Goal: Communication & Community: Answer question/provide support

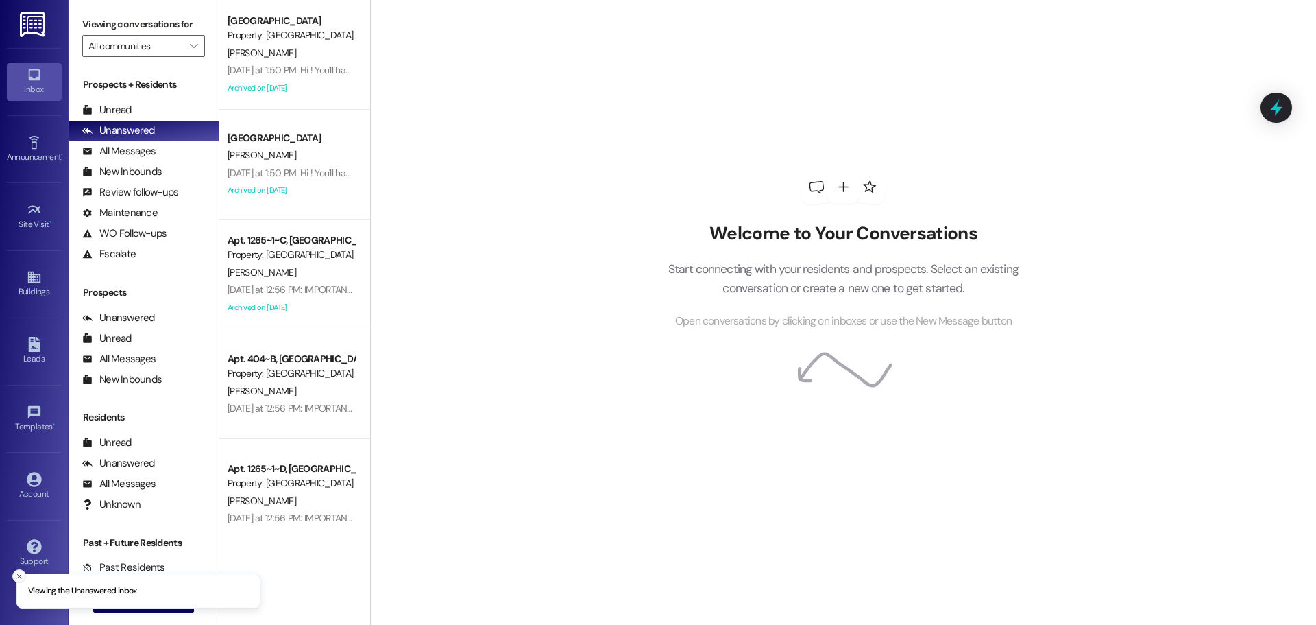
click at [12, 576] on button "Close toast" at bounding box center [19, 576] width 14 height 14
click at [119, 590] on div " New Message" at bounding box center [143, 601] width 101 height 34
click at [123, 594] on span "New Message" at bounding box center [151, 601] width 56 height 14
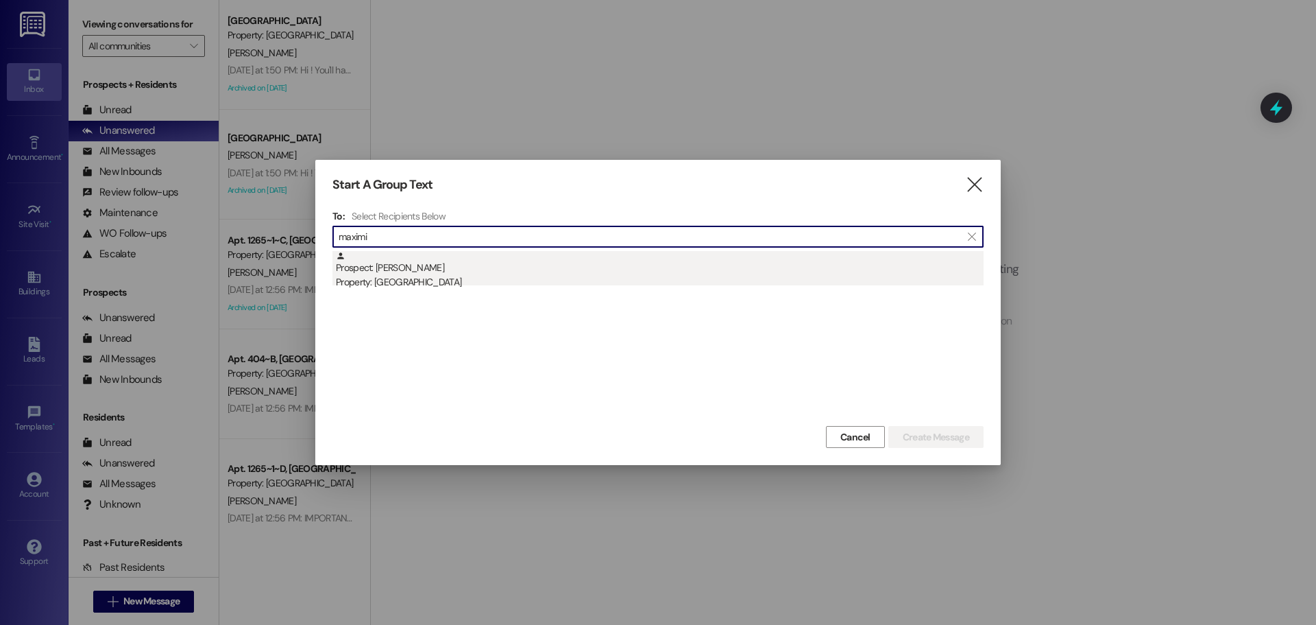
type input "maximi"
click at [751, 265] on div "Prospect: [PERSON_NAME] Property: [GEOGRAPHIC_DATA]" at bounding box center [660, 270] width 648 height 39
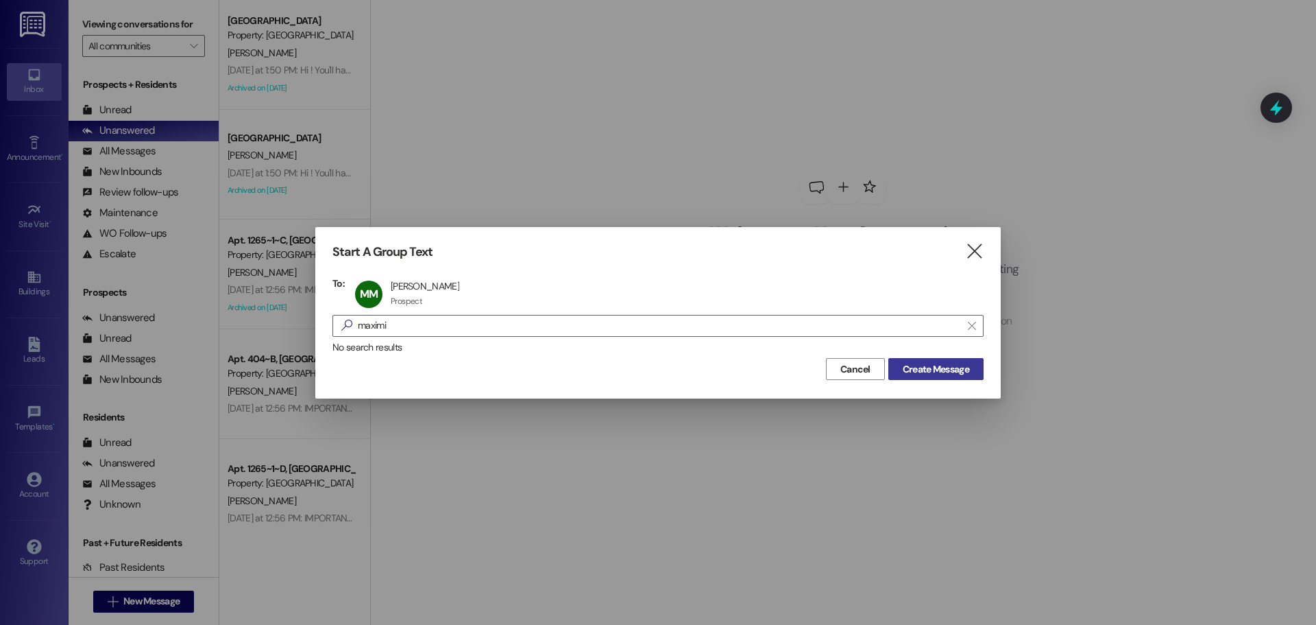
click at [921, 359] on button "Create Message" at bounding box center [936, 369] width 95 height 22
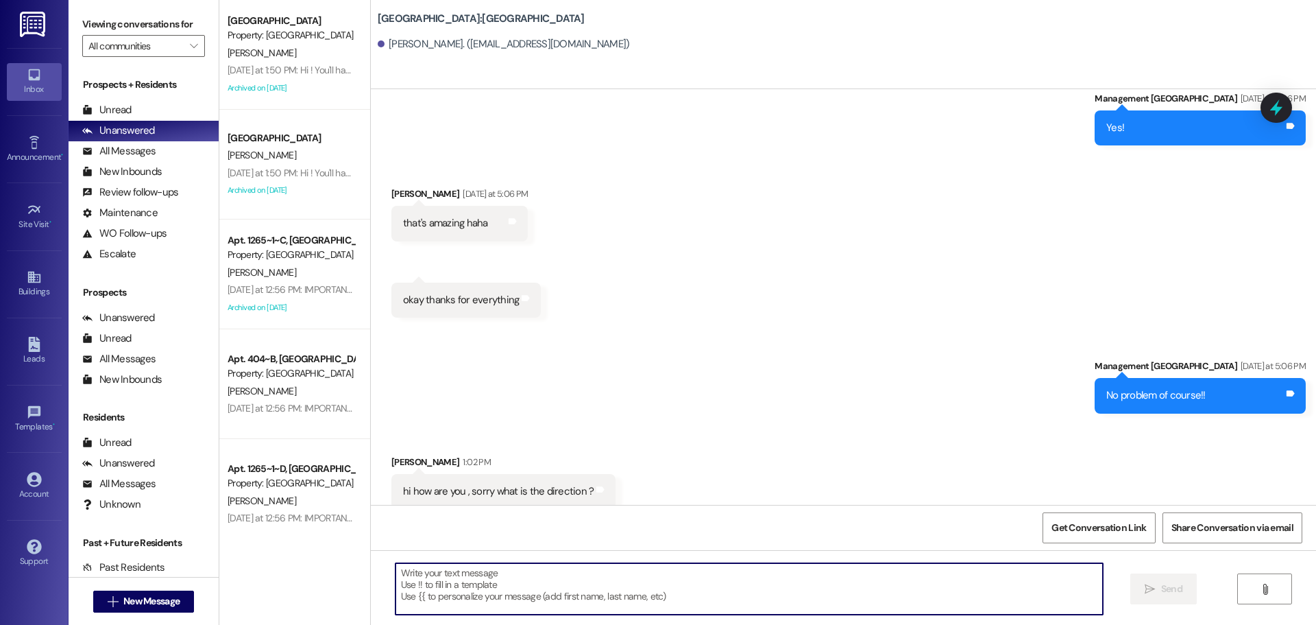
click at [785, 593] on textarea at bounding box center [750, 588] width 708 height 51
click at [624, 601] on textarea at bounding box center [750, 588] width 708 height 51
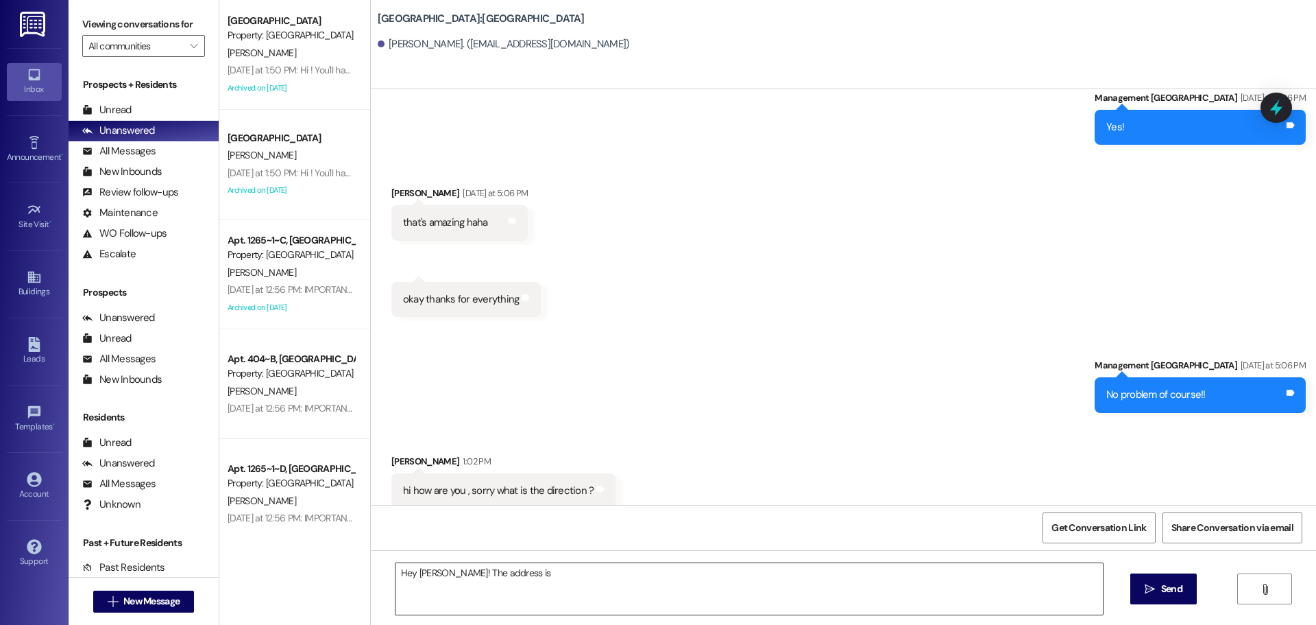
click at [644, 574] on textarea "Hey [PERSON_NAME]! The address is" at bounding box center [750, 588] width 708 height 51
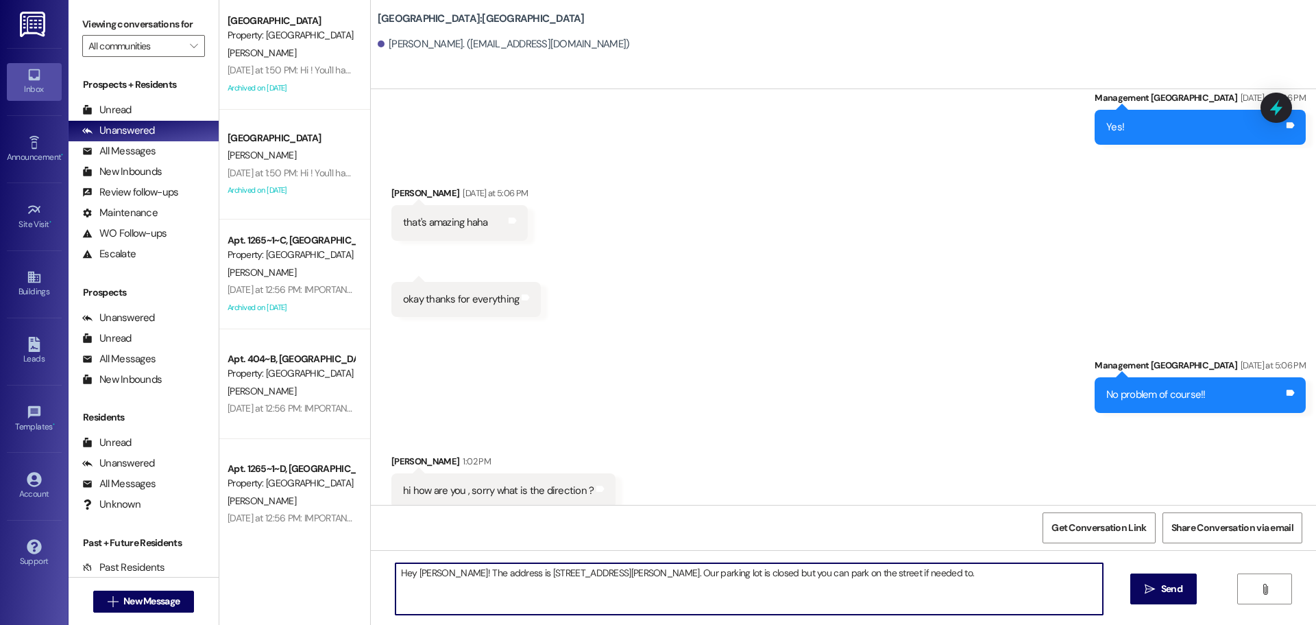
click at [708, 571] on textarea "Hey [PERSON_NAME]! The address is [STREET_ADDRESS][PERSON_NAME]. Our parking lo…" at bounding box center [750, 588] width 708 height 51
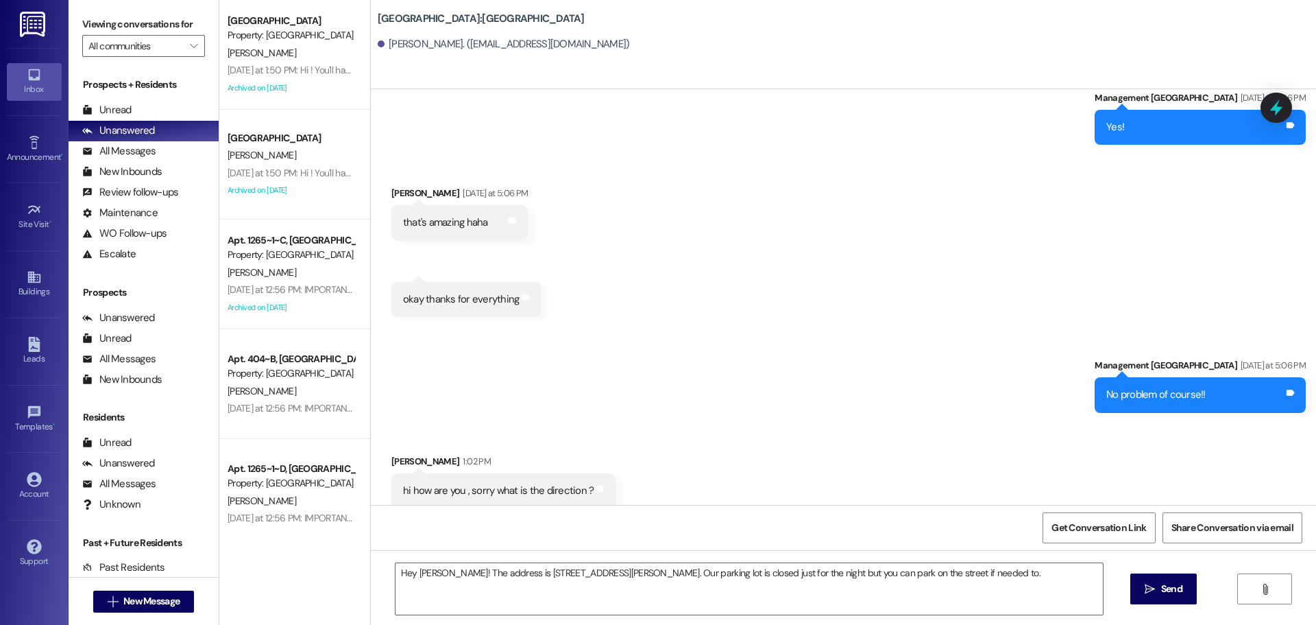
click at [1031, 559] on div "Hey [PERSON_NAME]! The address is [STREET_ADDRESS][PERSON_NAME]. Our parking lo…" at bounding box center [843, 601] width 945 height 103
click at [998, 581] on textarea "Hey [PERSON_NAME]! The address is [STREET_ADDRESS][PERSON_NAME]. Our parking lo…" at bounding box center [750, 588] width 708 height 51
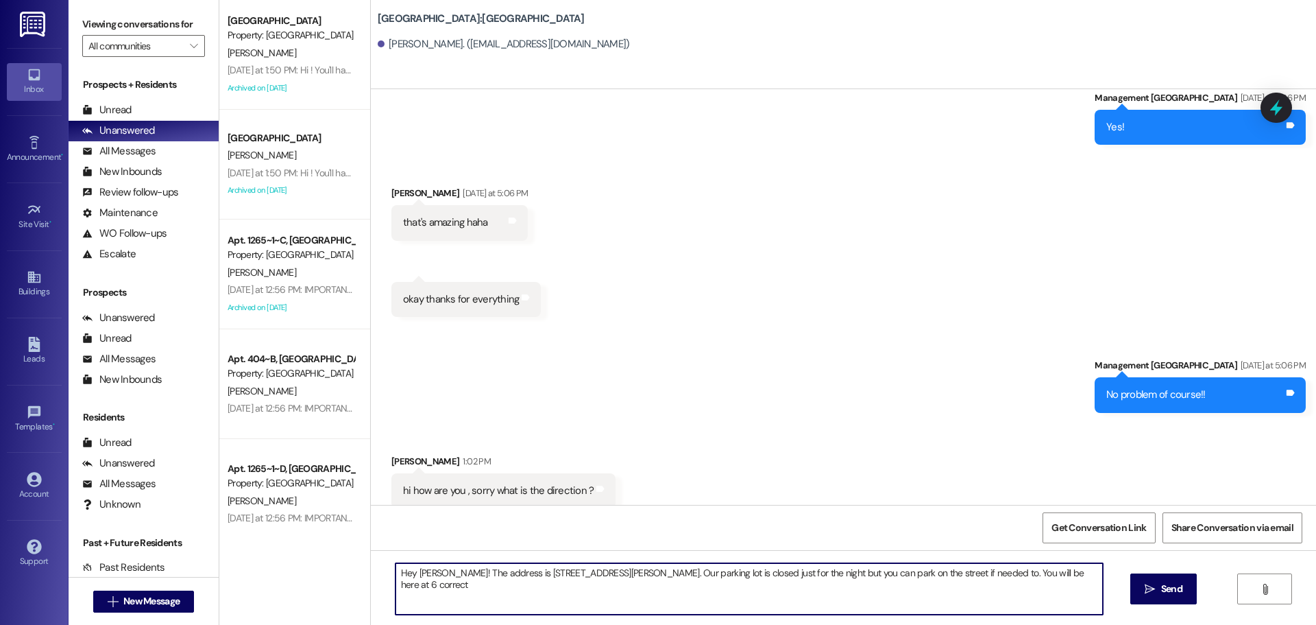
type textarea "Hey [PERSON_NAME]! The address is [STREET_ADDRESS][PERSON_NAME]. Our parking lo…"
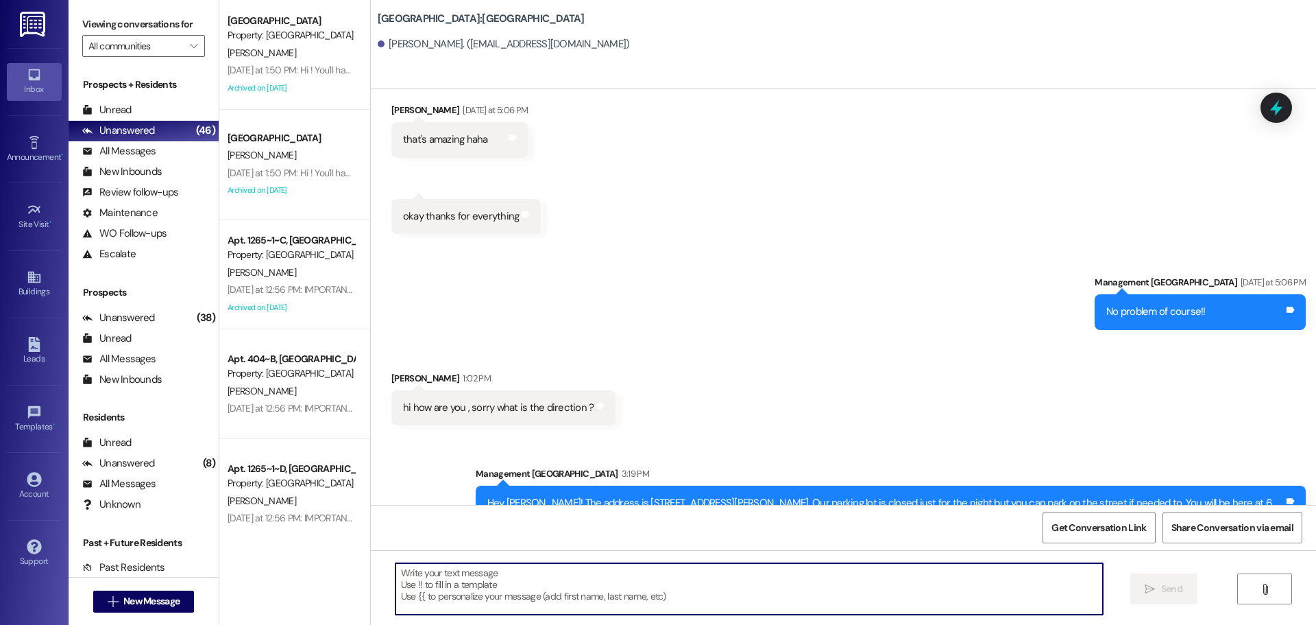
scroll to position [4086, 0]
